Goal: Information Seeking & Learning: Learn about a topic

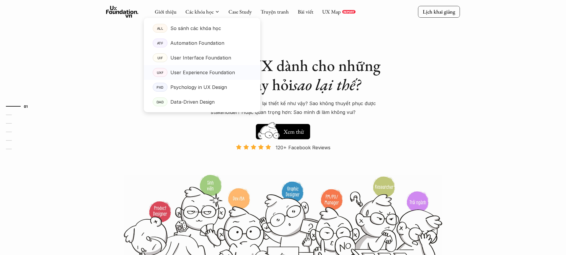
click at [203, 71] on p "User Experience Foundation" at bounding box center [202, 72] width 65 height 9
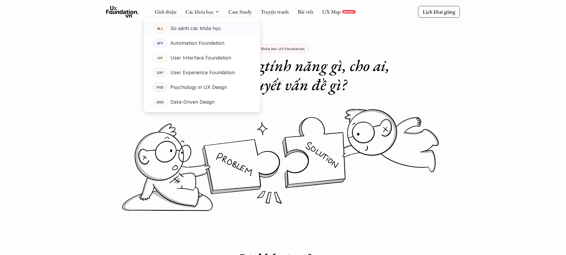
click at [203, 28] on p "So sánh các khóa học" at bounding box center [195, 28] width 51 height 9
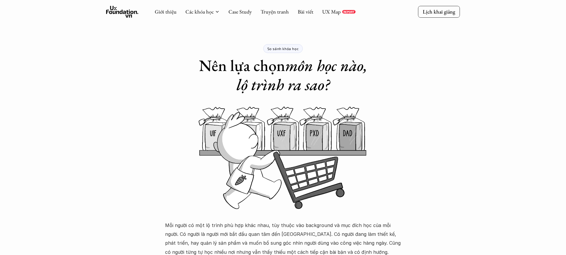
drag, startPoint x: 289, startPoint y: 136, endPoint x: 307, endPoint y: 158, distance: 27.7
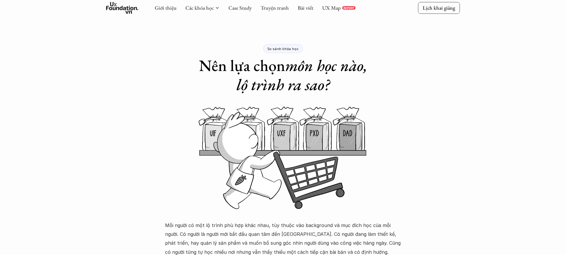
scroll to position [471, 0]
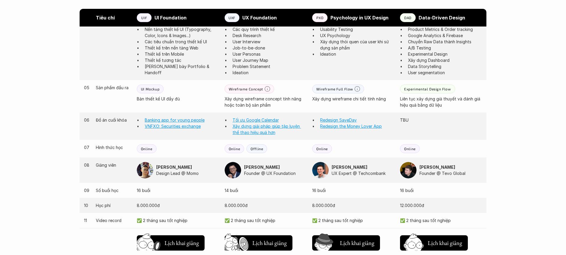
click at [233, 19] on p "UXF" at bounding box center [231, 18] width 7 height 4
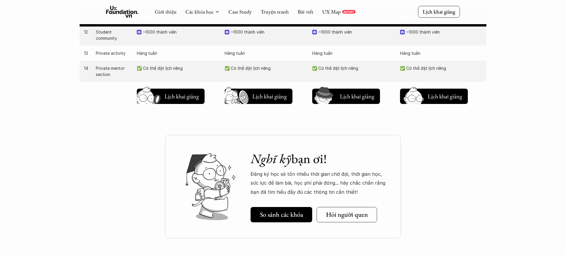
scroll to position [661, 0]
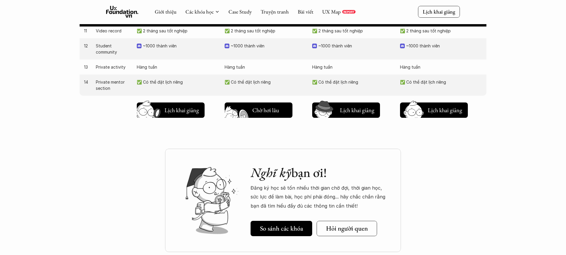
click at [278, 115] on button "Chờ hơi lâu Lịch khai giảng" at bounding box center [259, 110] width 68 height 15
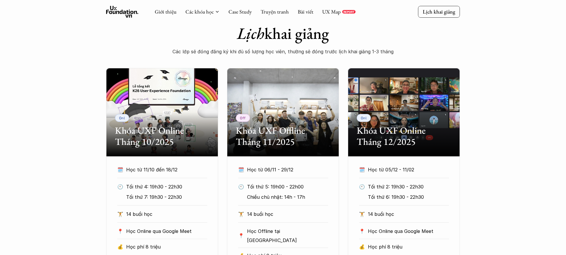
click at [128, 168] on p "Học từ 11/10 đến 18/12" at bounding box center [161, 169] width 70 height 9
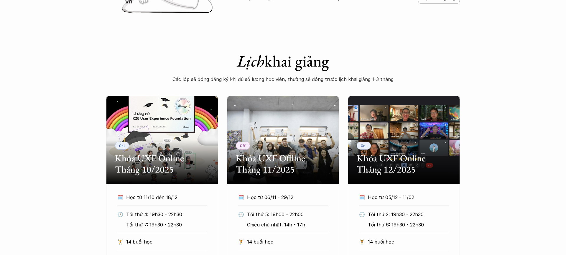
scroll to position [187, 0]
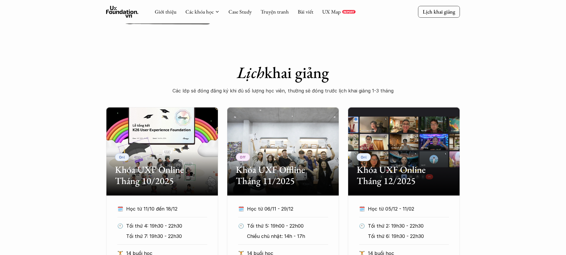
click at [153, 131] on div "Onl Khóa UXF Online Tháng 10/2025" at bounding box center [162, 151] width 112 height 88
click at [144, 180] on h2 "Khóa UXF Online Tháng 10/2025" at bounding box center [162, 175] width 94 height 23
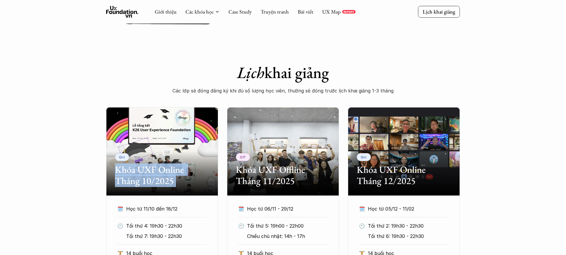
click at [144, 180] on h2 "Khóa UXF Online Tháng 10/2025" at bounding box center [162, 175] width 94 height 23
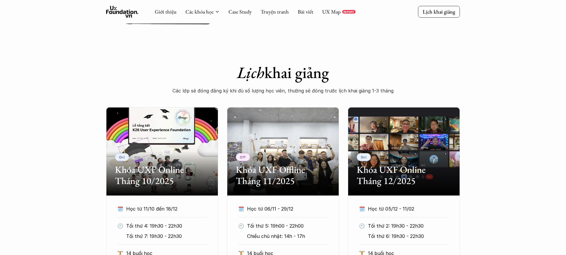
click at [87, 194] on div "Onl Khóa UXF Online Tháng 10/2025 🗓️ Học từ 11/10 đến 18/12 🕙 Tối thứ 4: 19h30 …" at bounding box center [283, 216] width 566 height 218
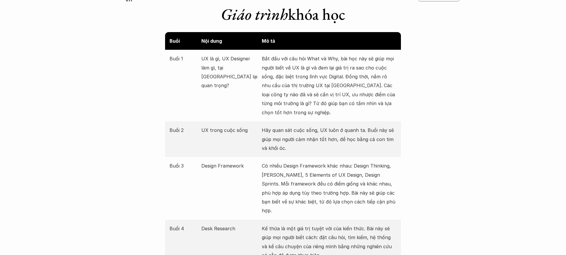
scroll to position [618, 0]
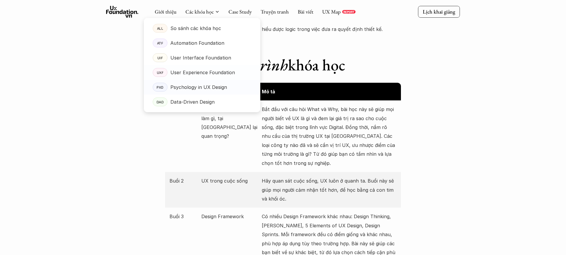
click at [207, 75] on p "User Experience Foundation" at bounding box center [202, 72] width 65 height 9
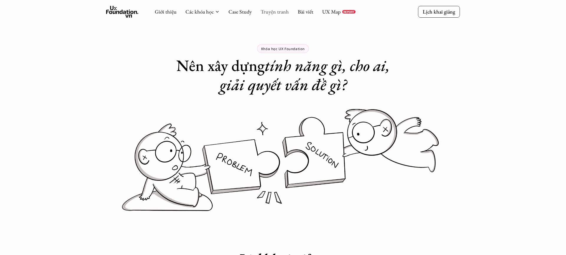
click at [267, 13] on link "Truyện tranh" at bounding box center [275, 11] width 28 height 7
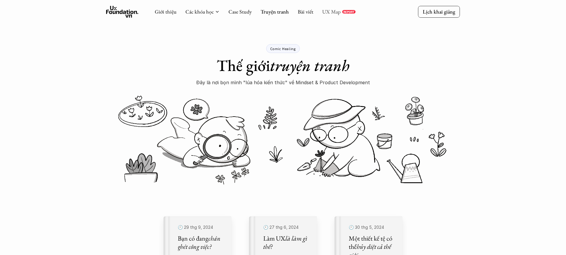
click at [325, 12] on link "UX Map" at bounding box center [331, 11] width 19 height 7
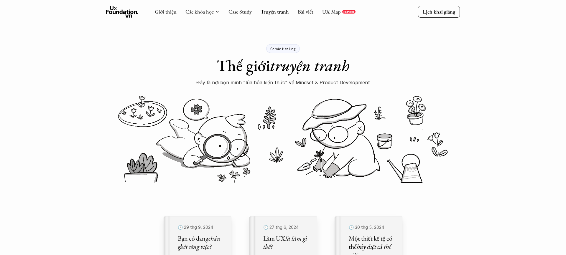
click at [228, 70] on h1 "Thế giới truyện tranh" at bounding box center [283, 65] width 133 height 19
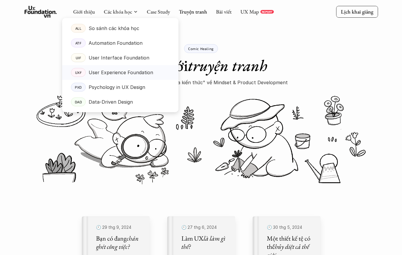
click at [125, 73] on p "User Experience Foundation" at bounding box center [121, 72] width 65 height 9
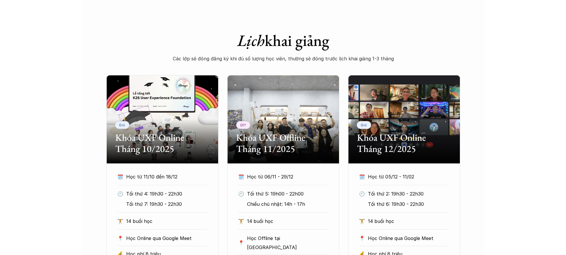
scroll to position [238, 0]
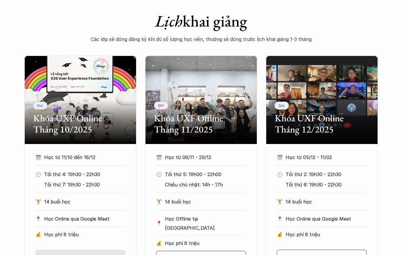
click at [54, 119] on h2 "Khóa UXF Online Tháng 10/2025" at bounding box center [80, 124] width 94 height 23
click at [93, 99] on div "Onl Khóa UXF Online Tháng 10/2025" at bounding box center [80, 100] width 112 height 88
click at [86, 115] on h2 "Khóa UXF Online Tháng 10/2025" at bounding box center [80, 124] width 94 height 23
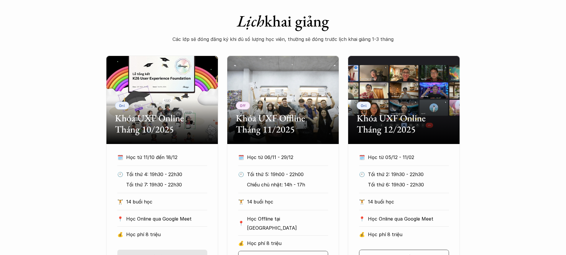
click at [184, 127] on h2 "Khóa UXF Online Tháng 10/2025" at bounding box center [162, 124] width 94 height 23
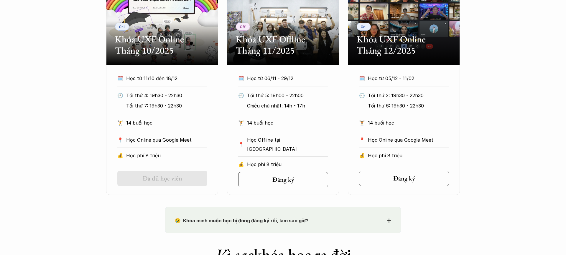
click at [171, 178] on h5 "Đã đủ học viên" at bounding box center [162, 179] width 39 height 8
click at [165, 52] on h2 "Khóa UXF Online Tháng 10/2025" at bounding box center [162, 45] width 94 height 23
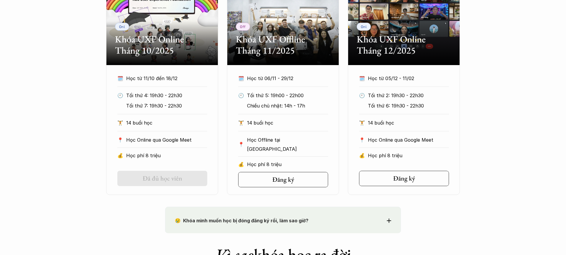
click at [165, 52] on h2 "Khóa UXF Online Tháng 10/2025" at bounding box center [162, 45] width 94 height 23
click at [261, 110] on div "🕙 Tối thứ 5: 19h00 - 22h00 Chiều chủ nhật: 14h - 17h" at bounding box center [283, 102] width 90 height 23
click at [168, 28] on div "Onl Khóa UXF Online Tháng 10/2025" at bounding box center [162, 21] width 112 height 88
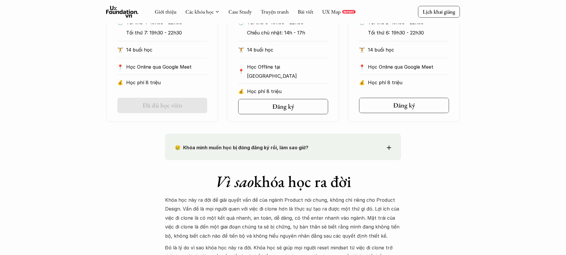
scroll to position [350, 0]
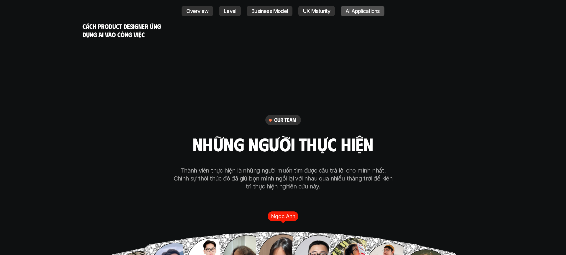
scroll to position [3827, 0]
